Goal: Task Accomplishment & Management: Complete application form

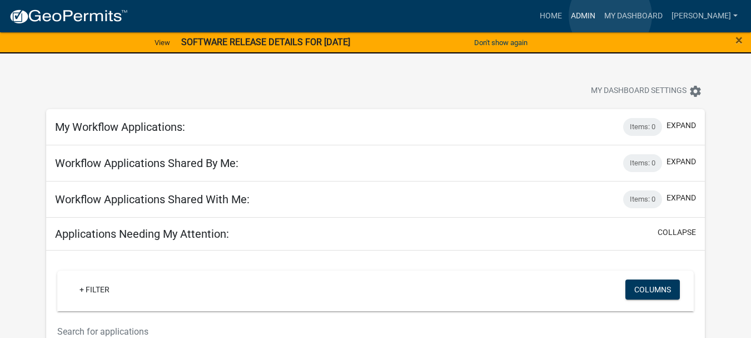
click at [600, 16] on link "Admin" at bounding box center [583, 16] width 33 height 21
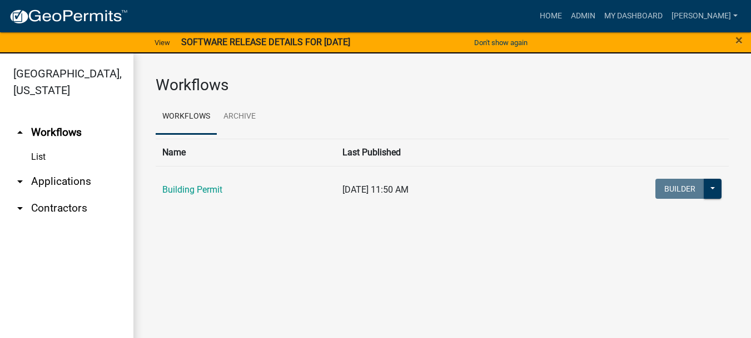
click at [65, 168] on link "arrow_drop_down Applications" at bounding box center [66, 181] width 133 height 27
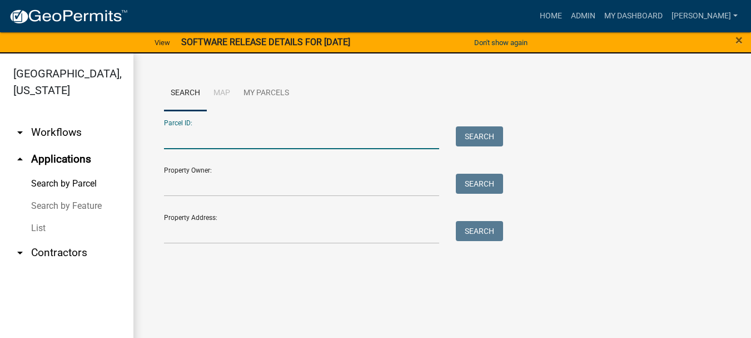
click at [195, 132] on input "Parcel ID:" at bounding box center [301, 137] width 275 height 23
paste input "64-11-03-326-016.000-018"
type input "64-11-03-326-016.000-018"
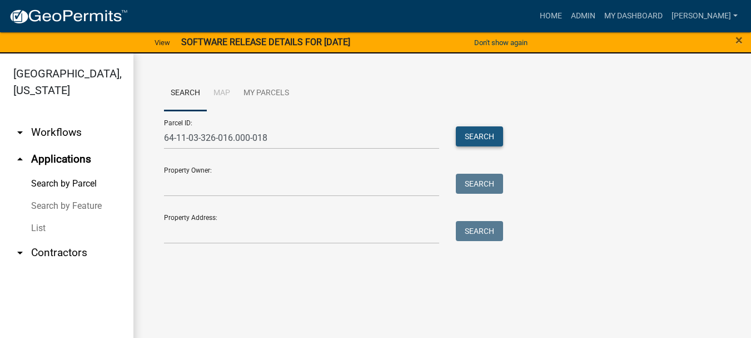
click at [480, 136] on button "Search" at bounding box center [479, 136] width 47 height 20
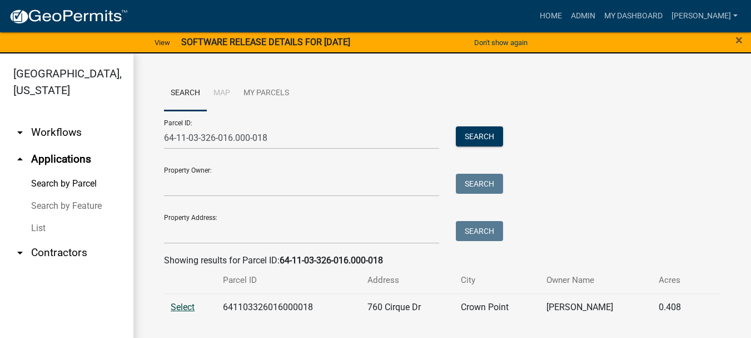
click at [182, 309] on span "Select" at bounding box center [183, 306] width 24 height 11
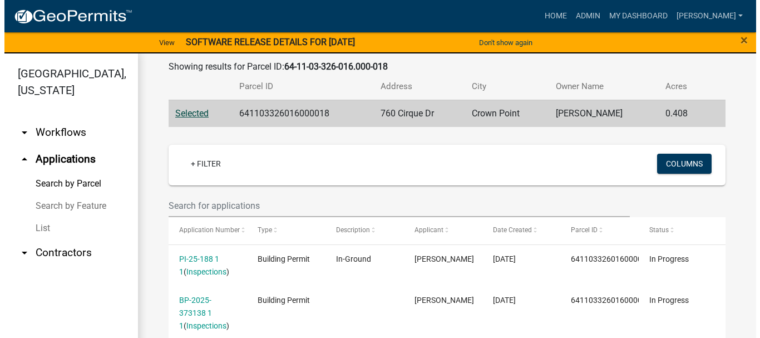
scroll to position [296, 0]
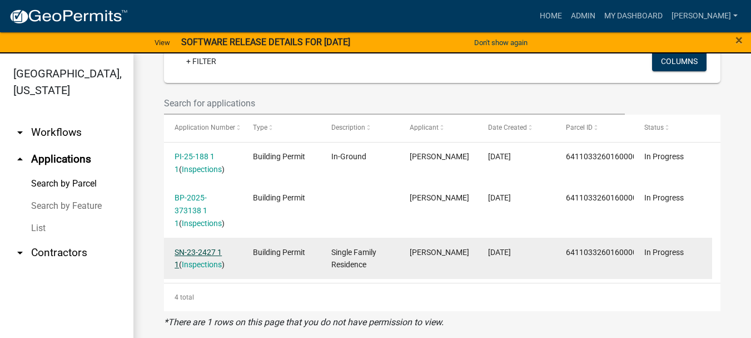
click at [197, 252] on link "SN-23-2427 1 1" at bounding box center [198, 258] width 47 height 22
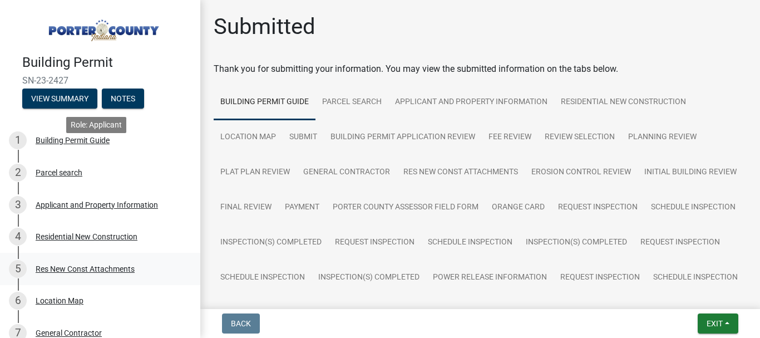
scroll to position [278, 0]
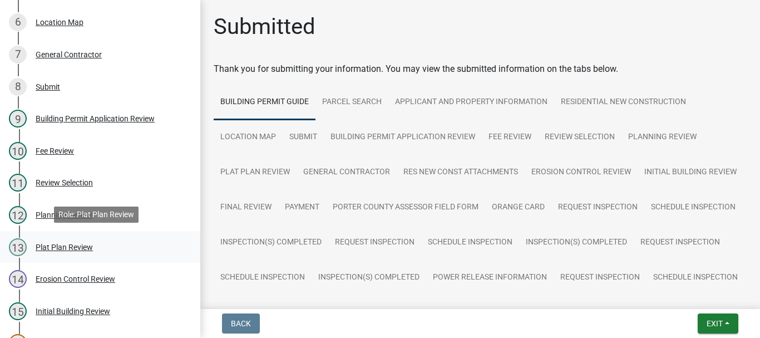
click at [59, 243] on div "Plat Plan Review" at bounding box center [64, 247] width 57 height 8
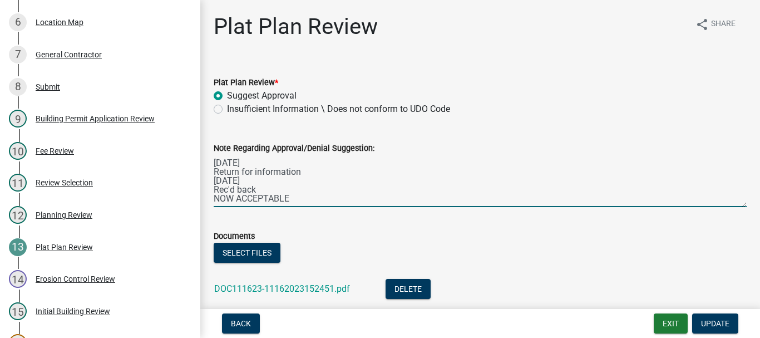
click at [291, 195] on textarea "[DATE] Return for information [DATE] Rec'd back NOW ACCEPTABLE" at bounding box center [480, 181] width 533 height 52
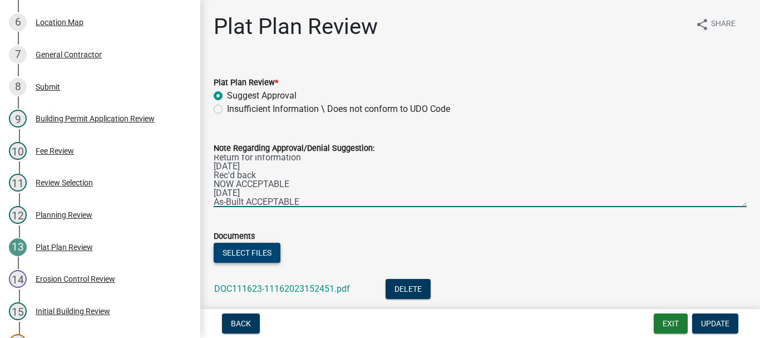
type textarea "[DATE] Return for information [DATE] Rec'd back NOW ACCEPTABLE [DATE] As-Built …"
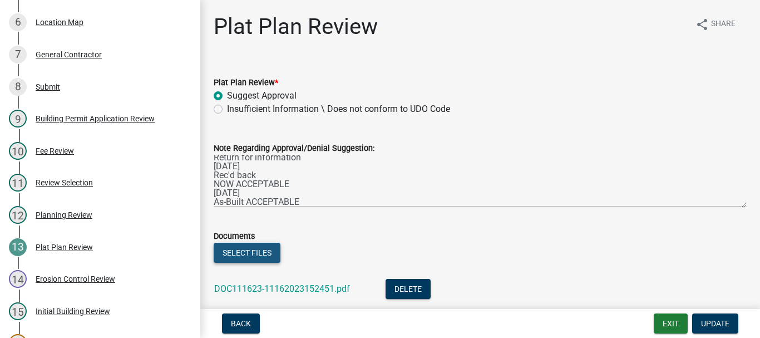
click at [237, 247] on button "Select files" at bounding box center [247, 252] width 67 height 20
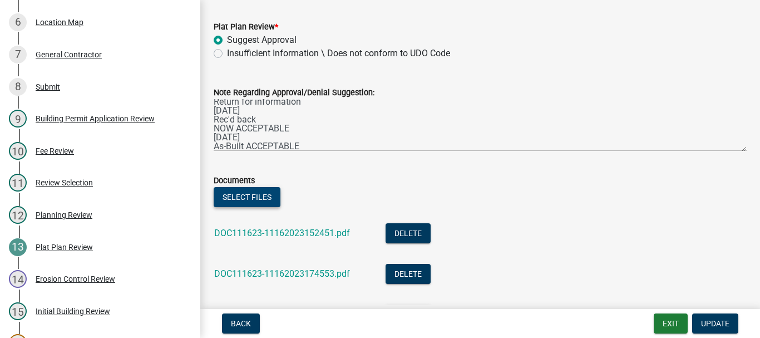
scroll to position [158, 0]
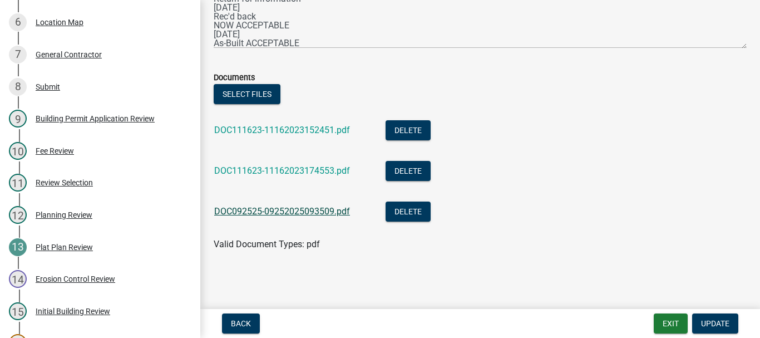
click at [276, 209] on link "DOC092525-09252025093509.pdf" at bounding box center [282, 211] width 136 height 11
click at [716, 326] on span "Update" at bounding box center [715, 323] width 28 height 9
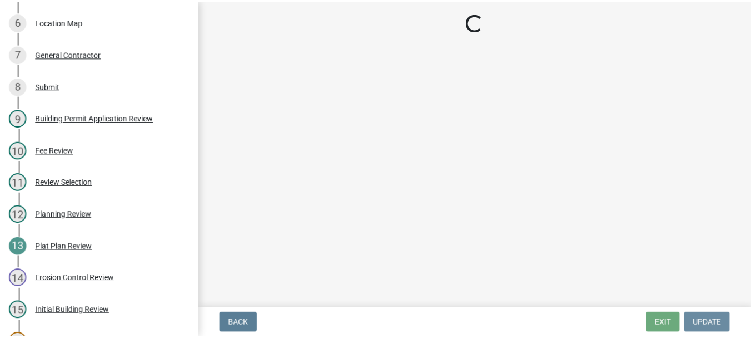
scroll to position [0, 0]
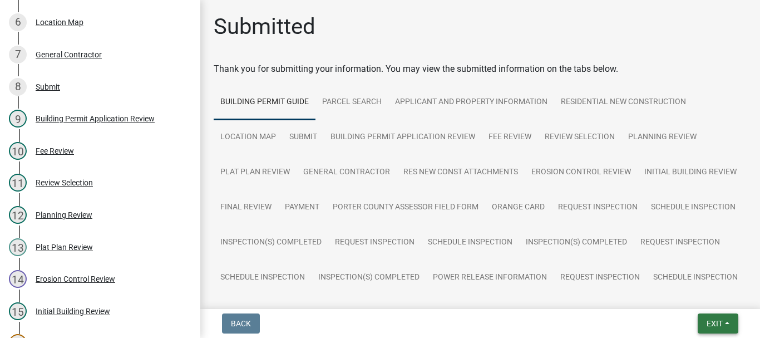
click at [711, 323] on span "Exit" at bounding box center [714, 323] width 16 height 9
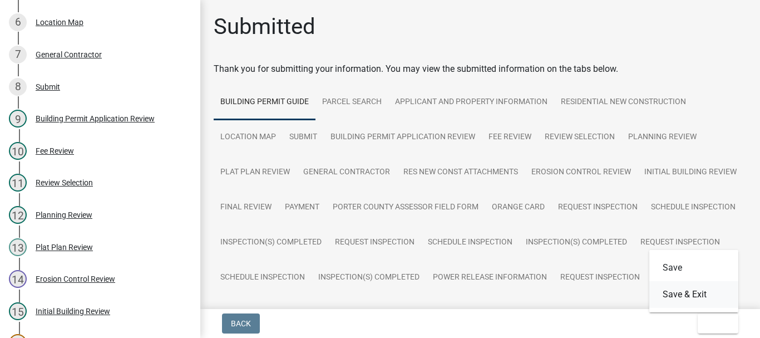
click at [697, 296] on button "Save & Exit" at bounding box center [693, 294] width 89 height 27
